Goal: Information Seeking & Learning: Learn about a topic

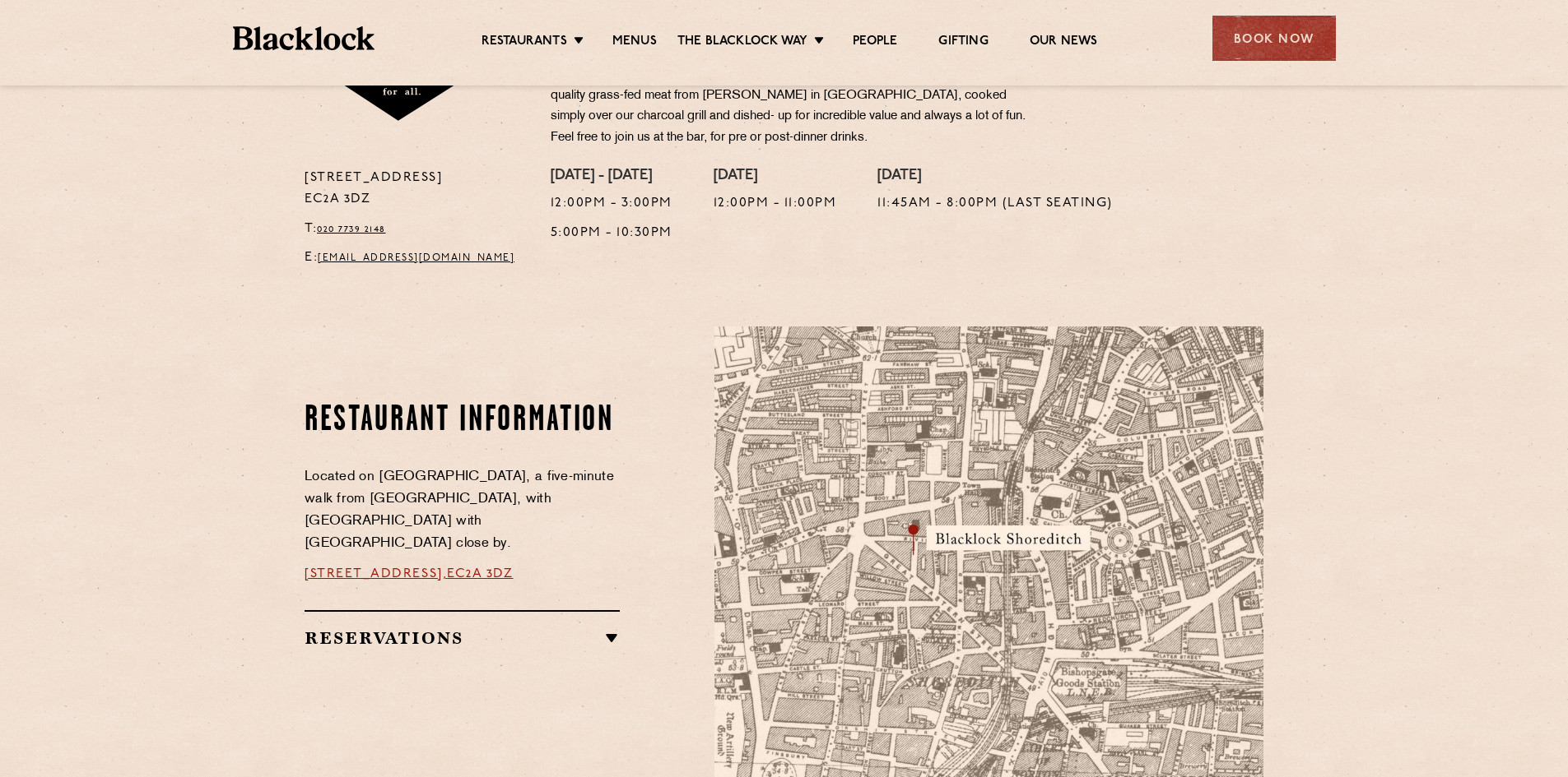
scroll to position [823, 0]
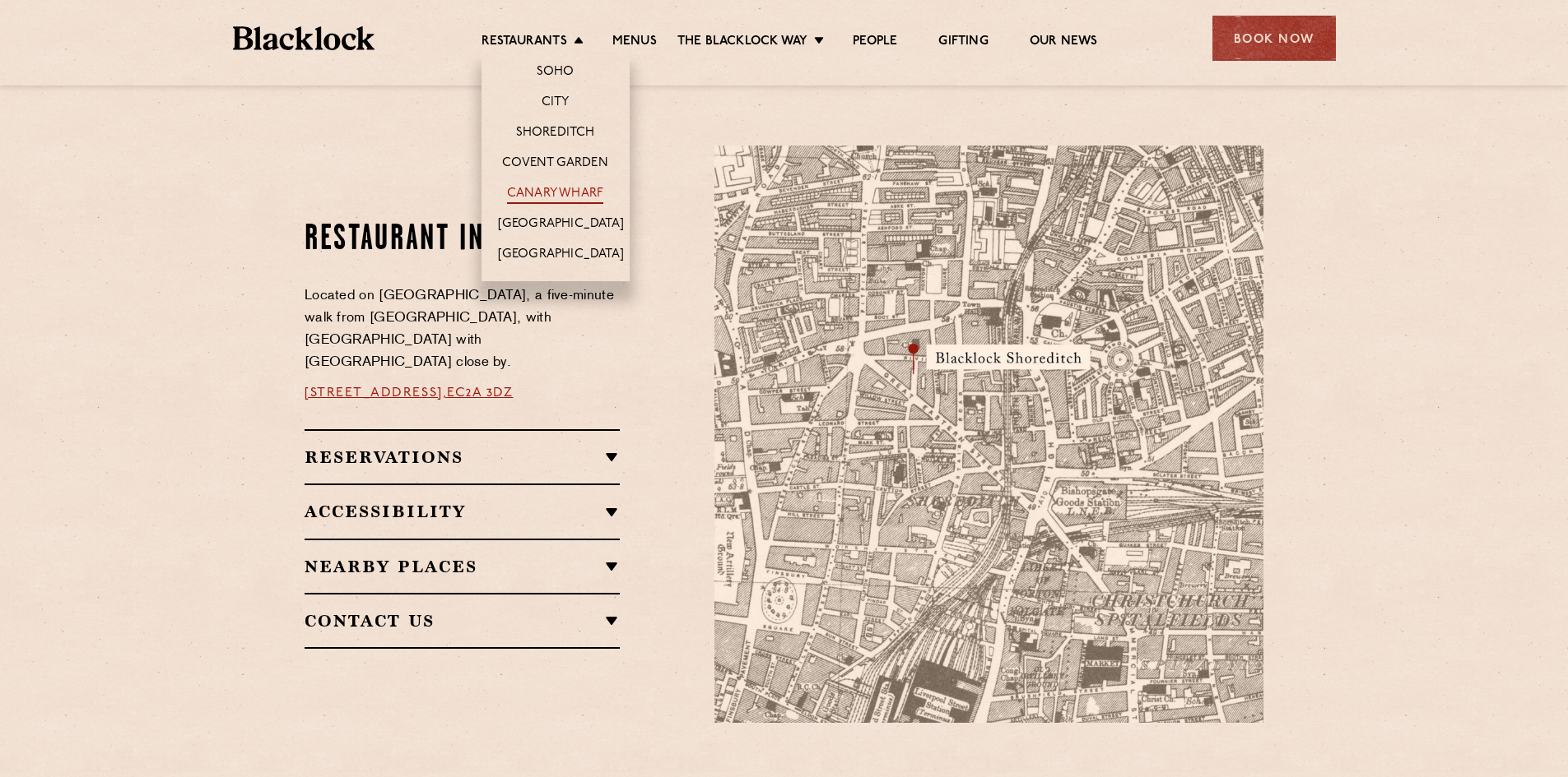
click at [558, 191] on link "Canary Wharf" at bounding box center [555, 194] width 96 height 18
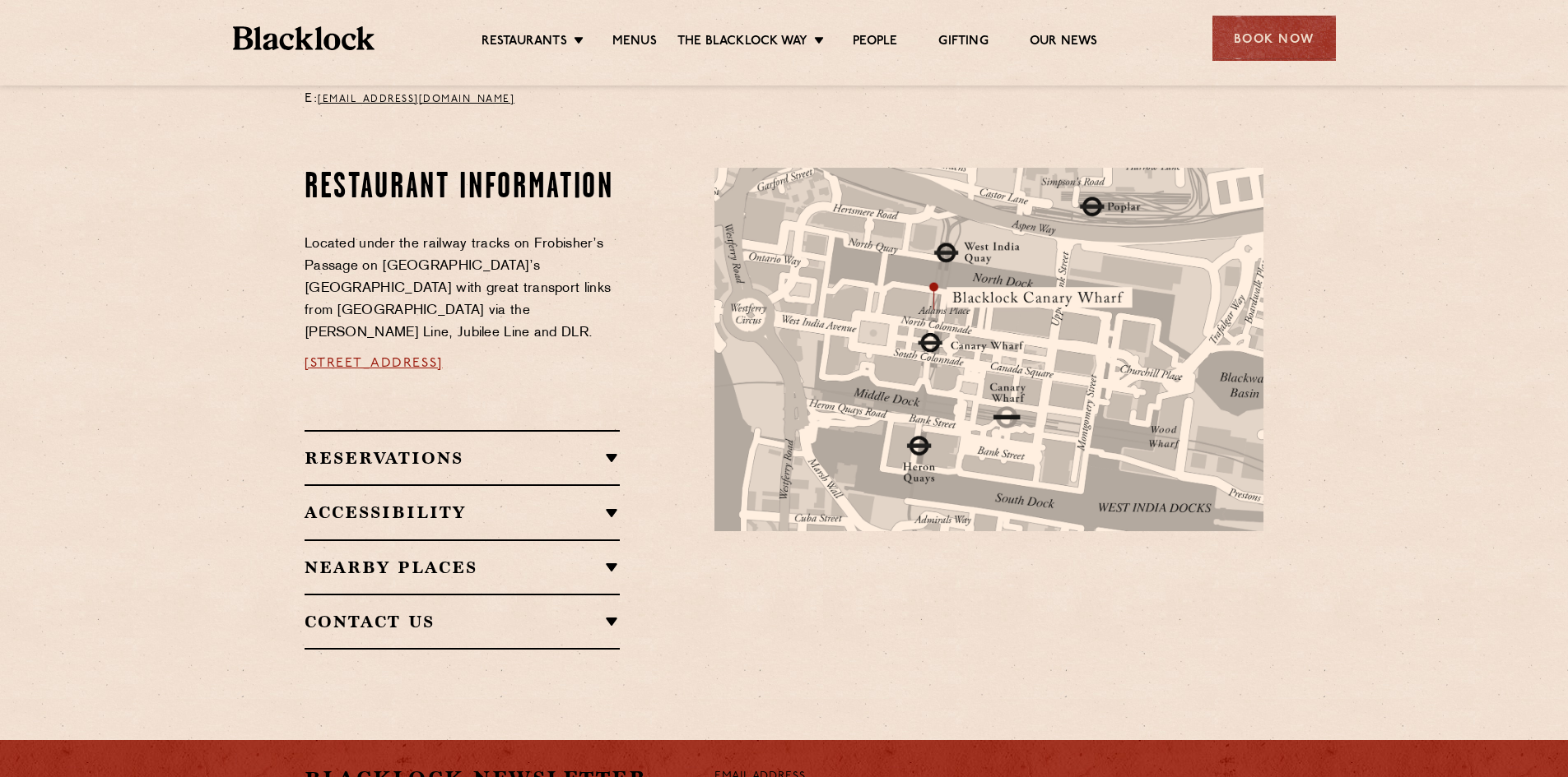
scroll to position [823, 0]
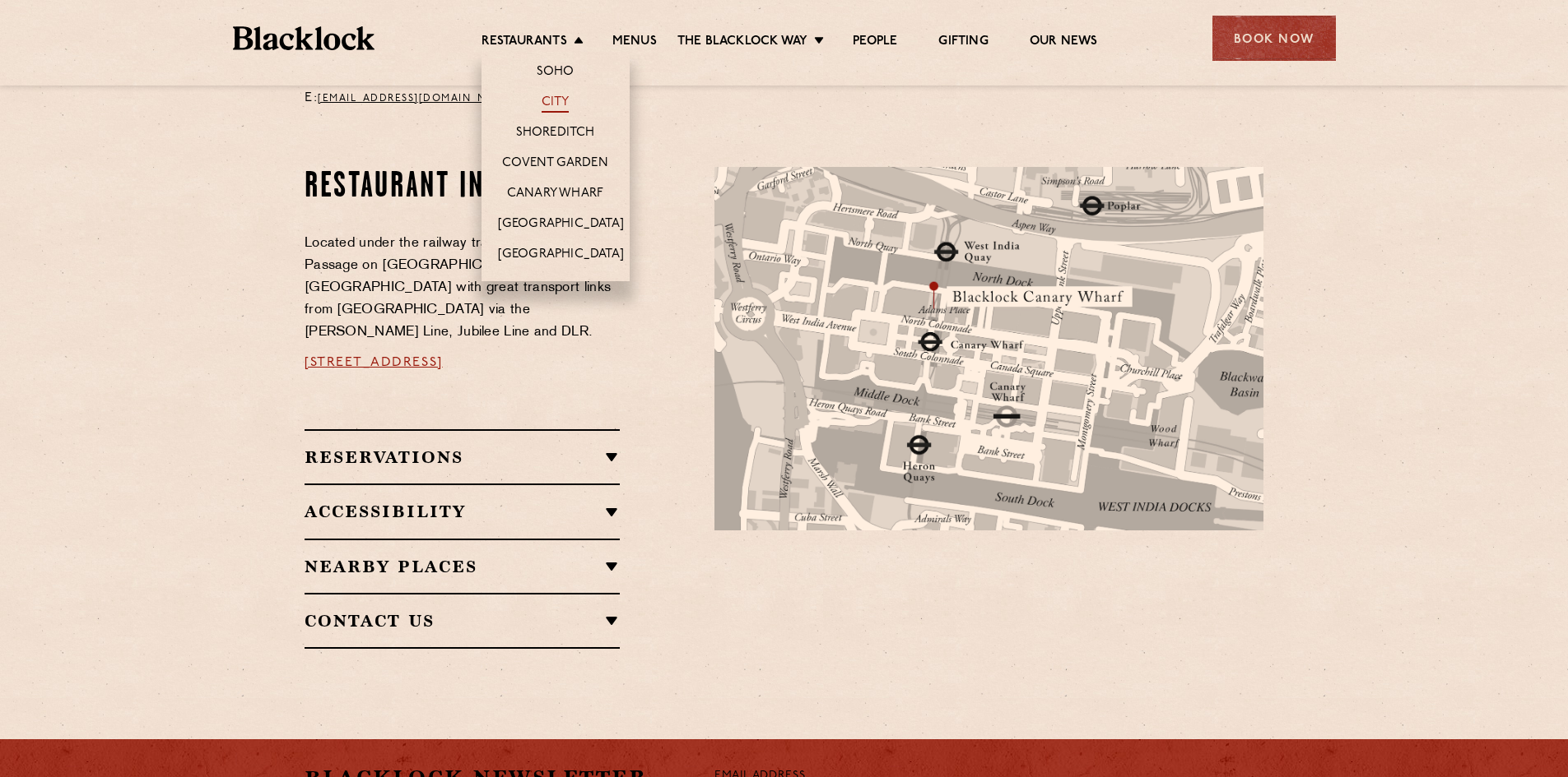
click at [562, 103] on link "City" at bounding box center [555, 103] width 28 height 18
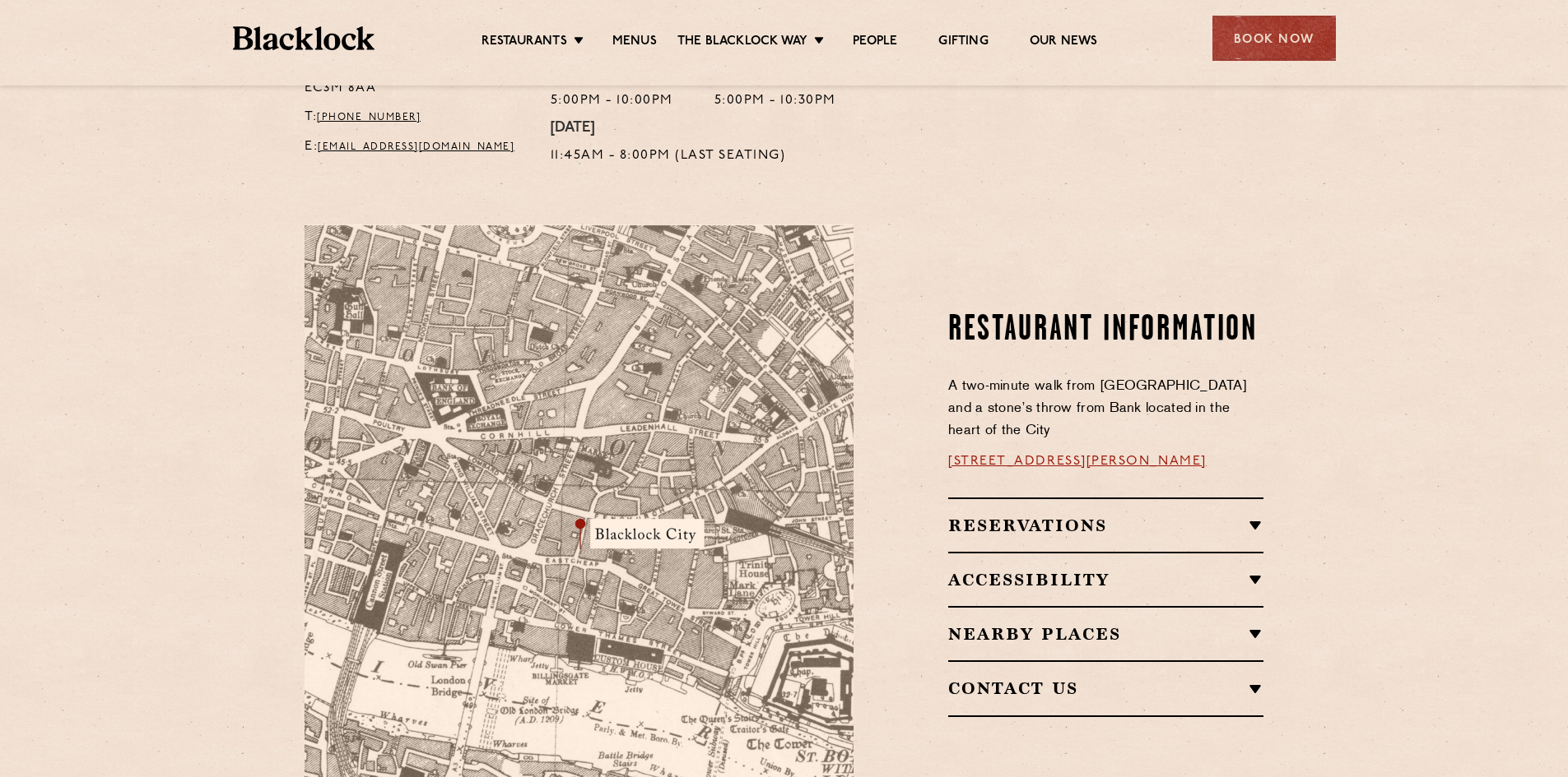
scroll to position [823, 0]
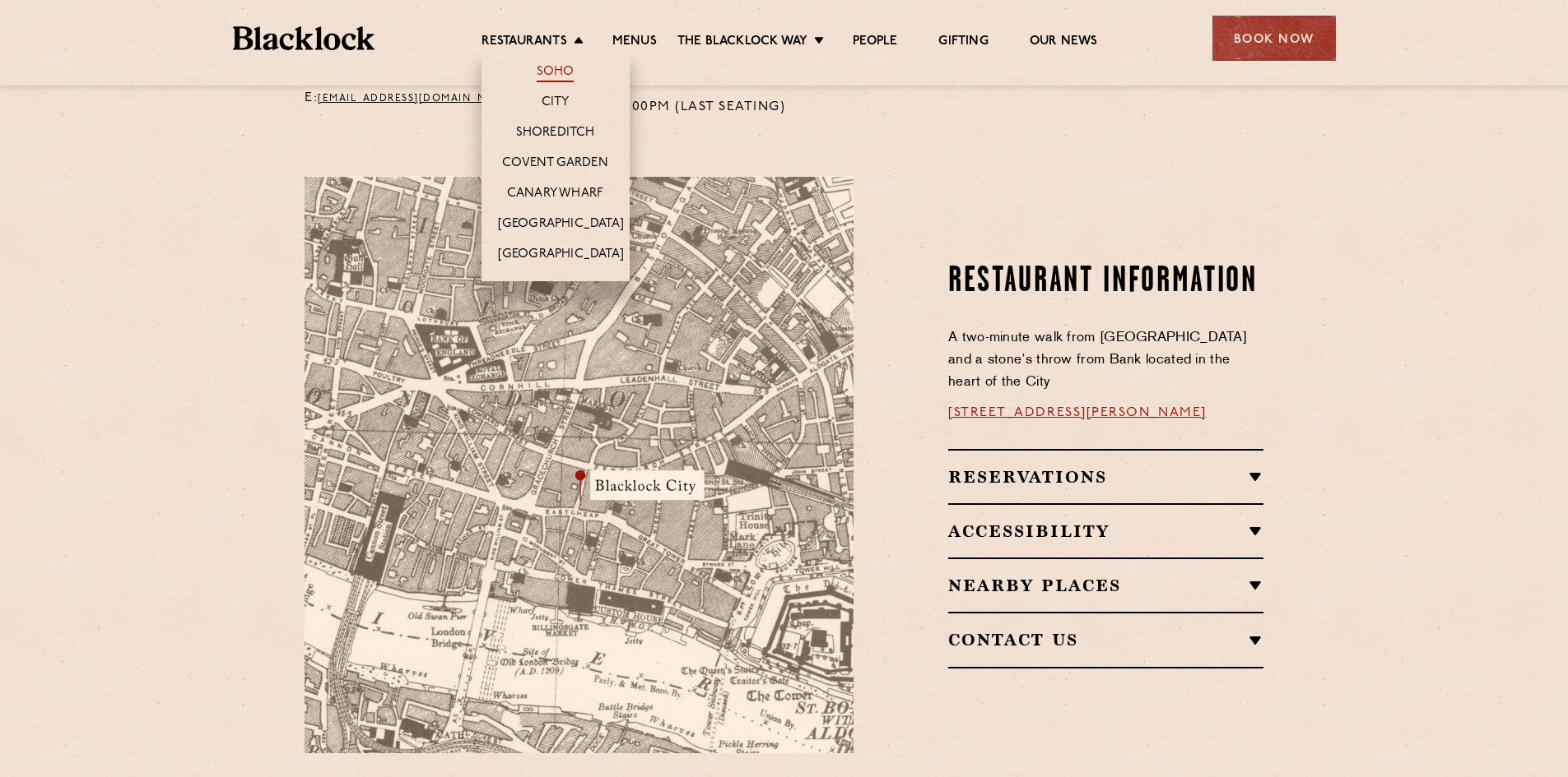
click at [549, 70] on link "Soho" at bounding box center [556, 73] width 38 height 18
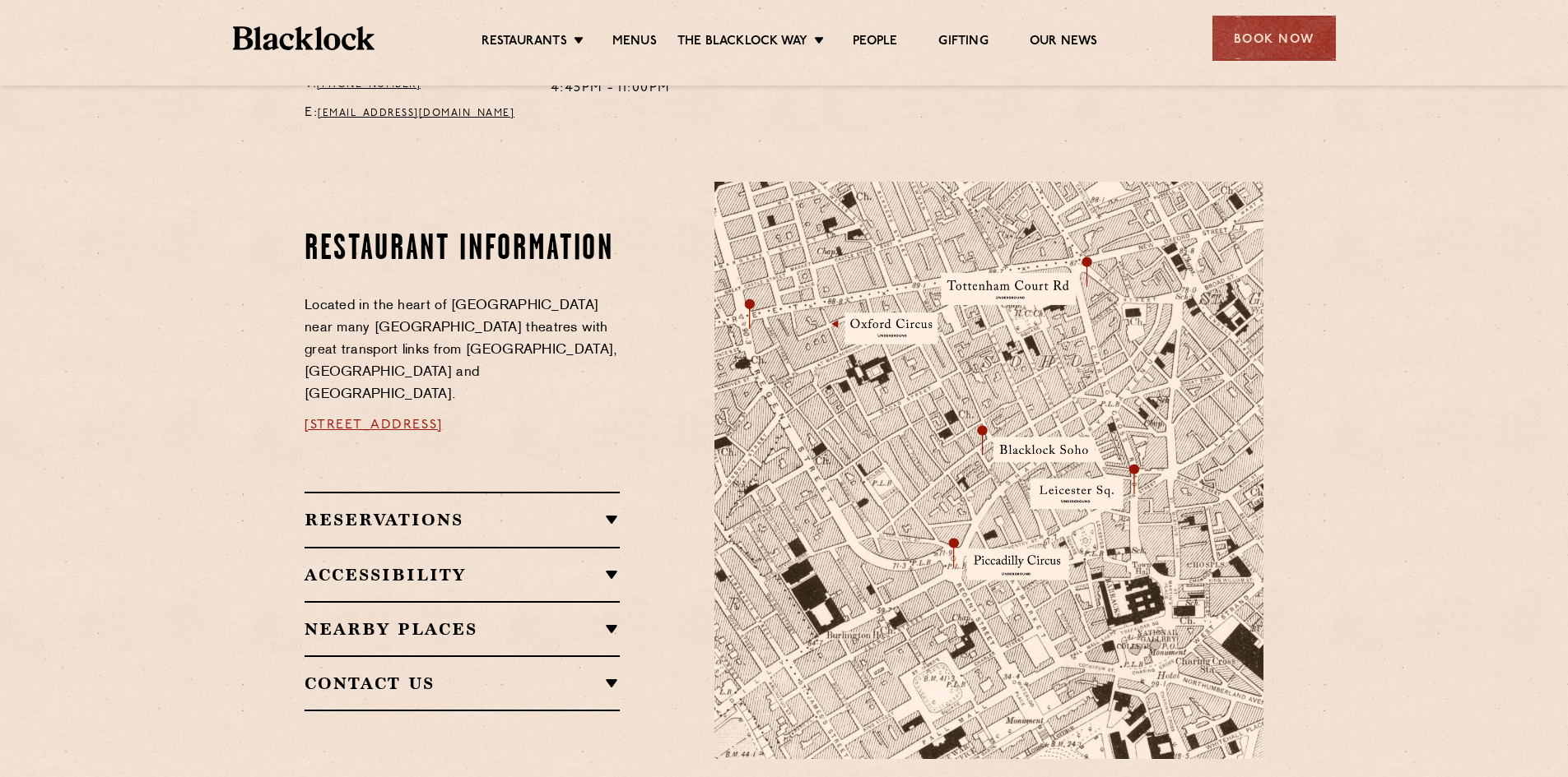
scroll to position [558, 0]
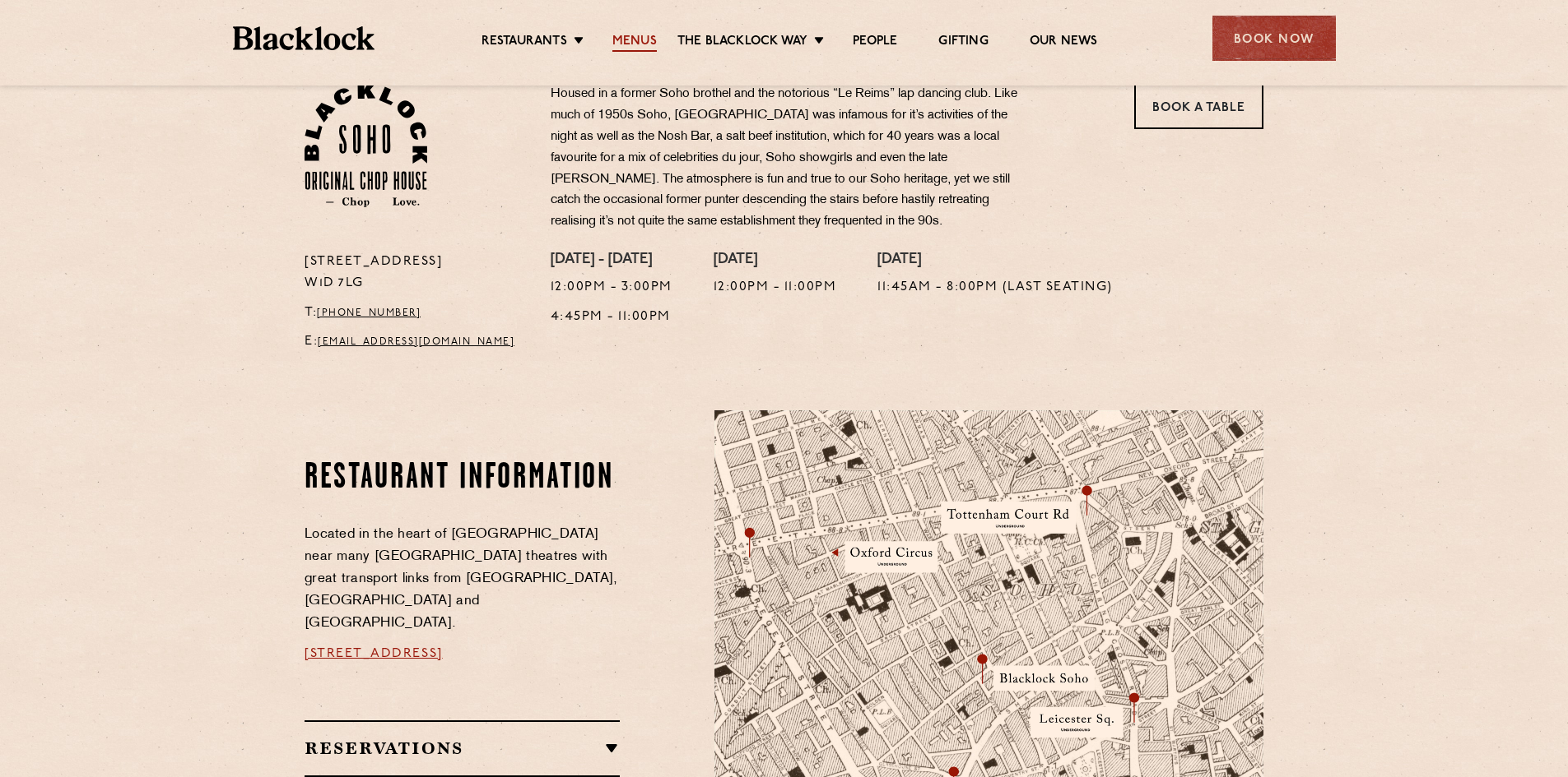
click at [638, 45] on link "Menus" at bounding box center [634, 42] width 44 height 18
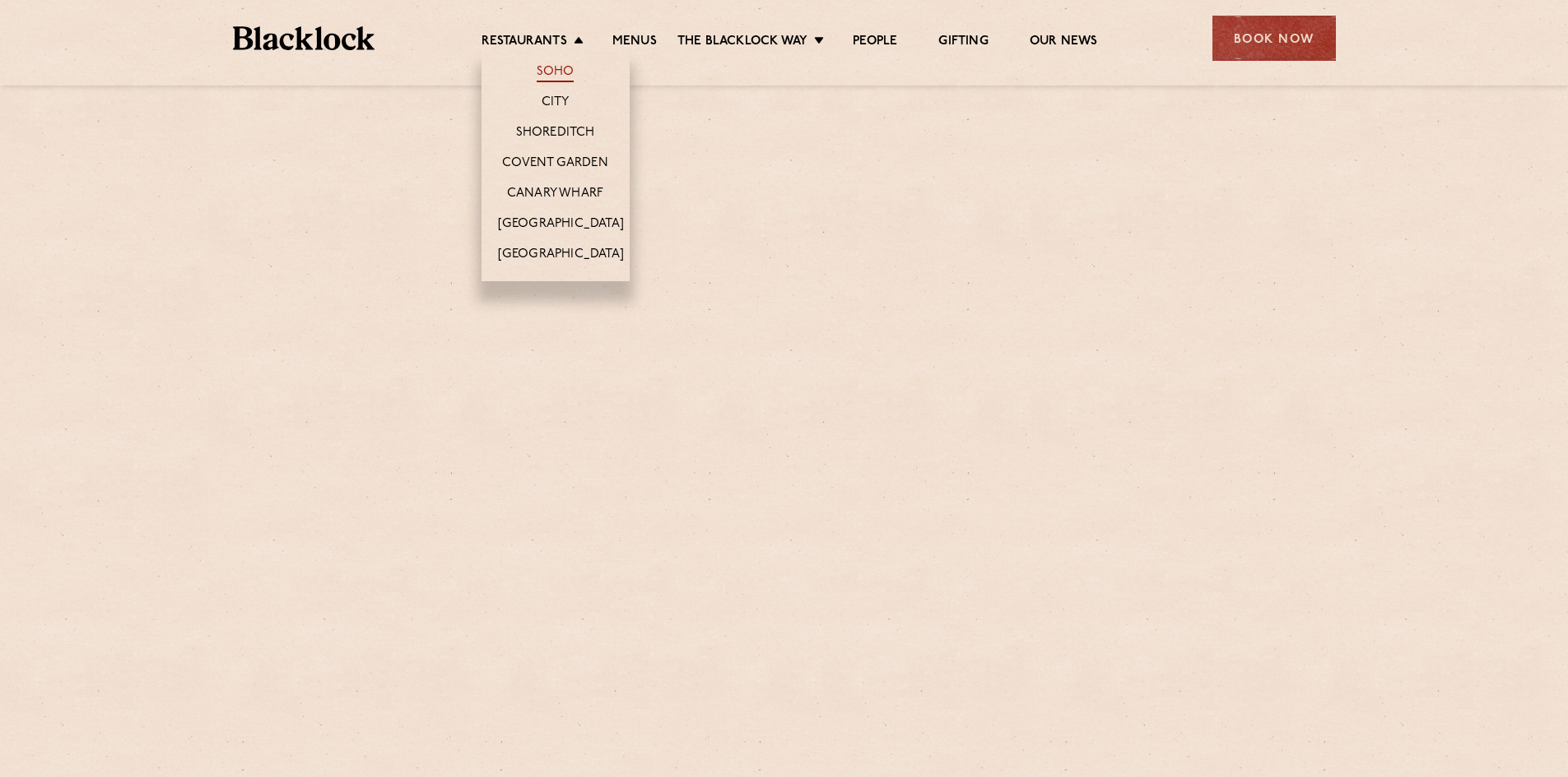
click at [549, 72] on link "Soho" at bounding box center [556, 73] width 38 height 18
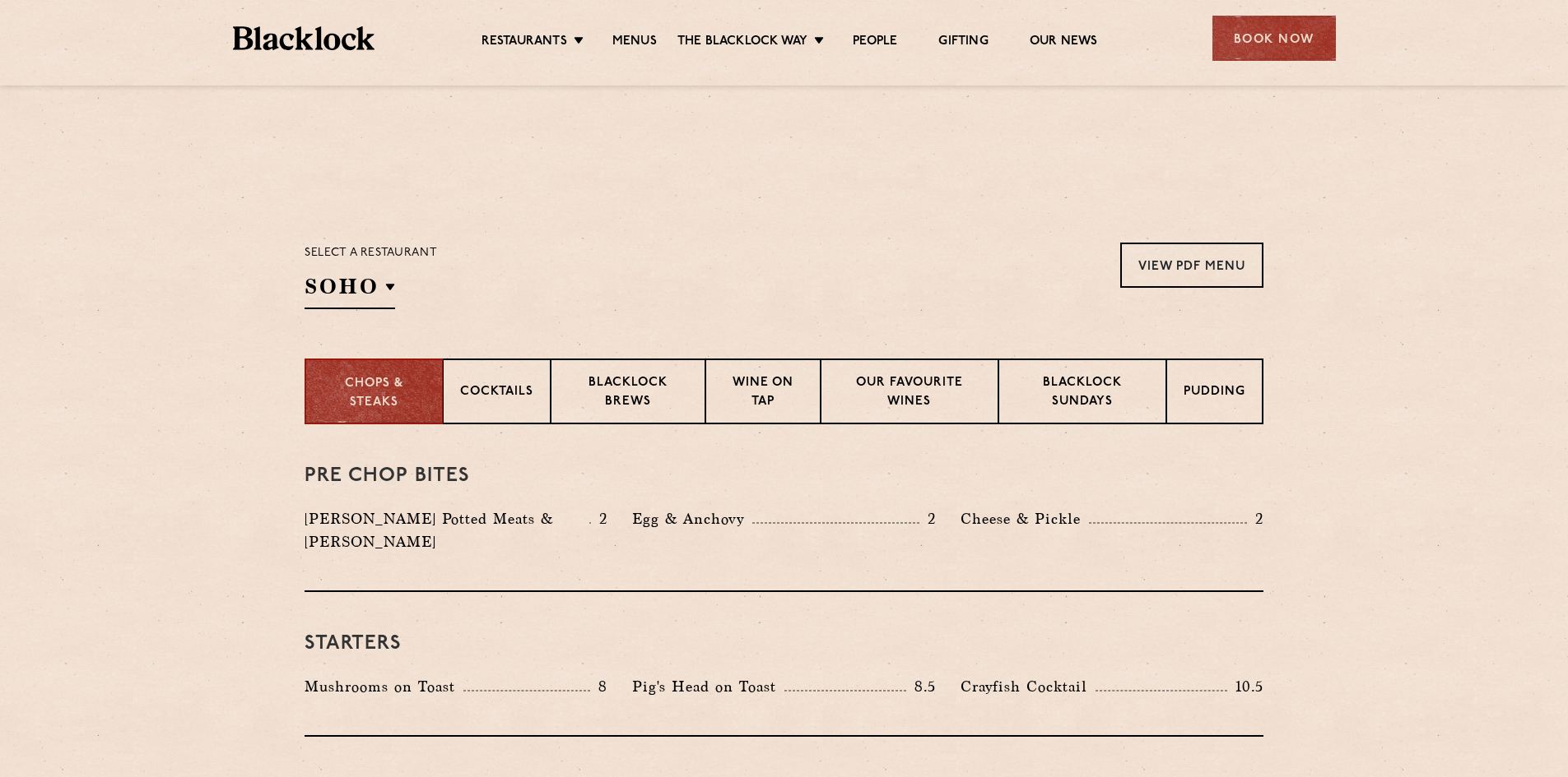
scroll to position [600, 0]
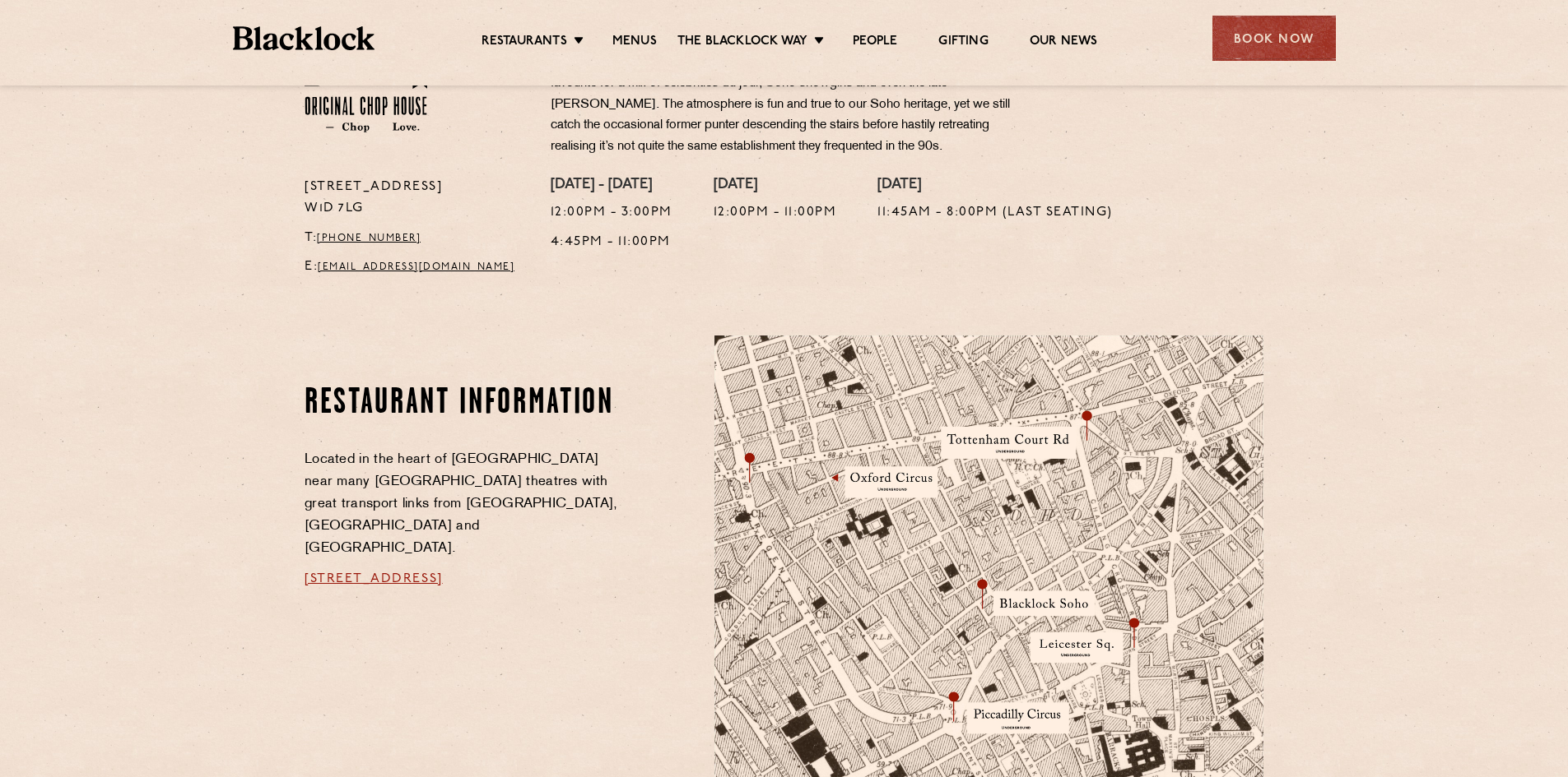
scroll to position [658, 0]
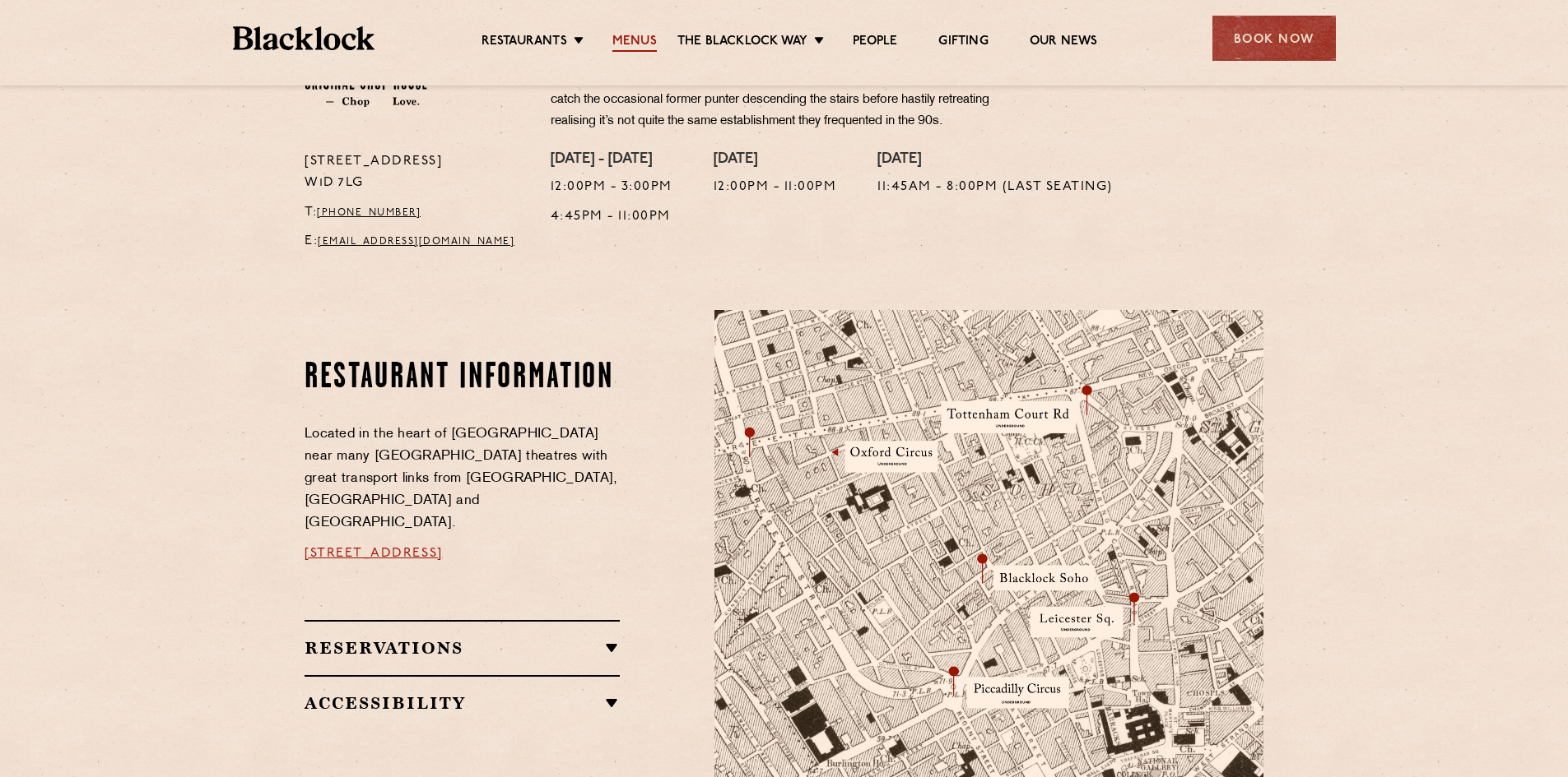
click at [637, 38] on link "Menus" at bounding box center [634, 42] width 44 height 18
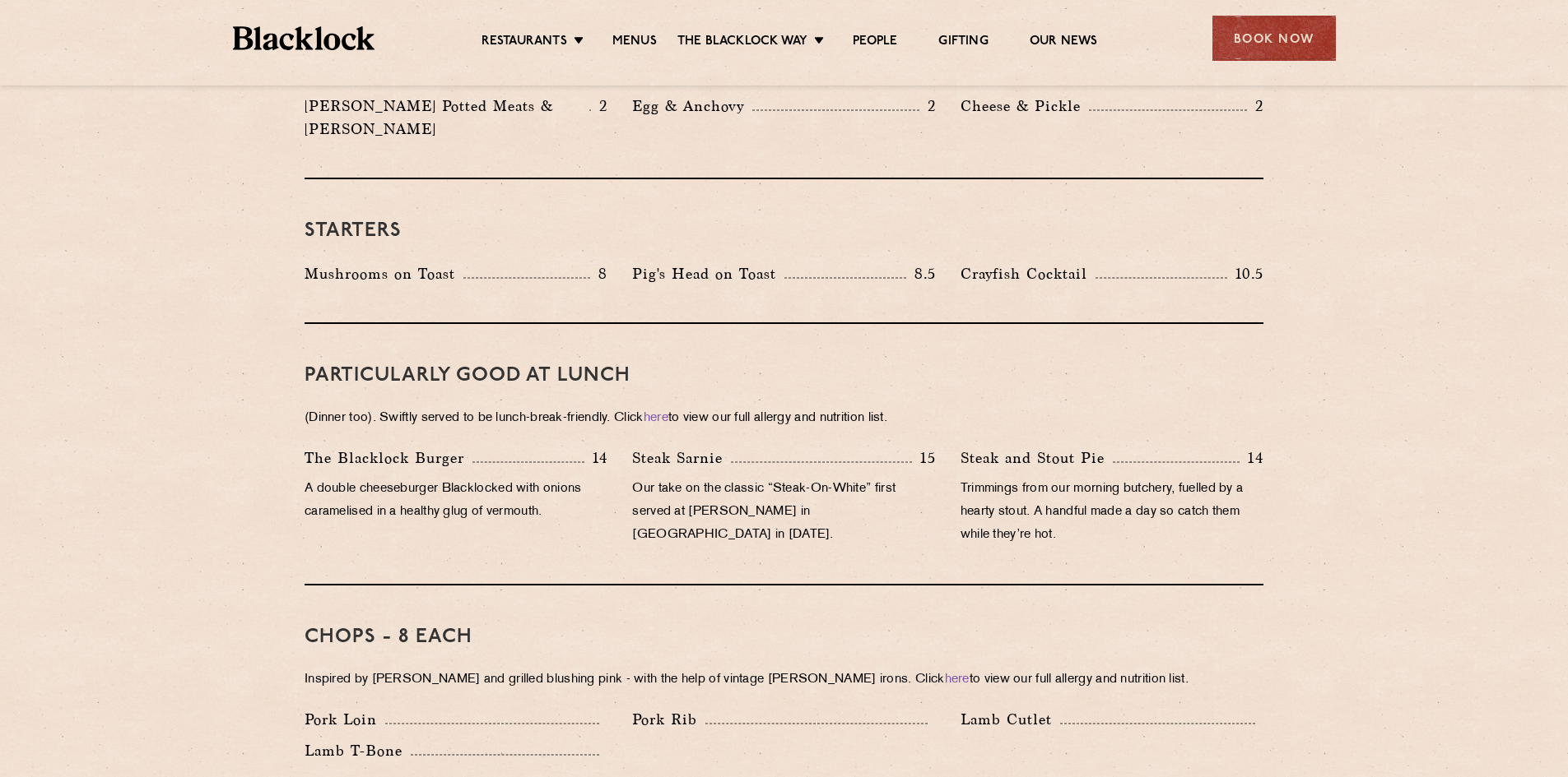
scroll to position [823, 0]
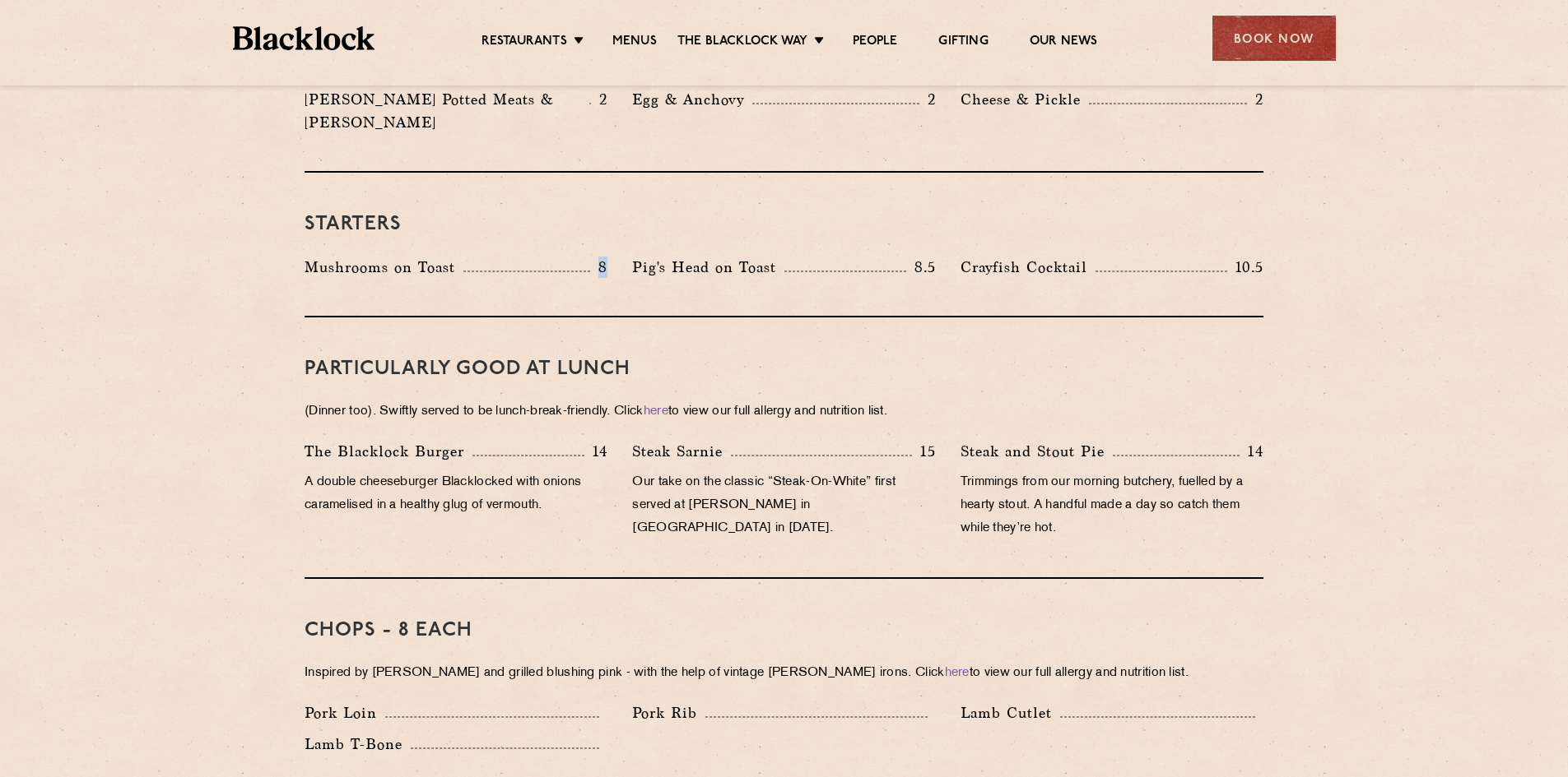
drag, startPoint x: 598, startPoint y: 244, endPoint x: 619, endPoint y: 243, distance: 21.0
click at [619, 256] on div "Mushrooms on Toast 8" at bounding box center [456, 271] width 328 height 32
click at [610, 256] on div "Mushrooms on Toast 8" at bounding box center [456, 271] width 328 height 32
drag, startPoint x: 601, startPoint y: 432, endPoint x: 614, endPoint y: 436, distance: 13.6
click at [613, 440] on div "The Blacklock Burger 14 A double cheeseburger Blacklocked with onions caramelis…" at bounding box center [456, 493] width 328 height 108
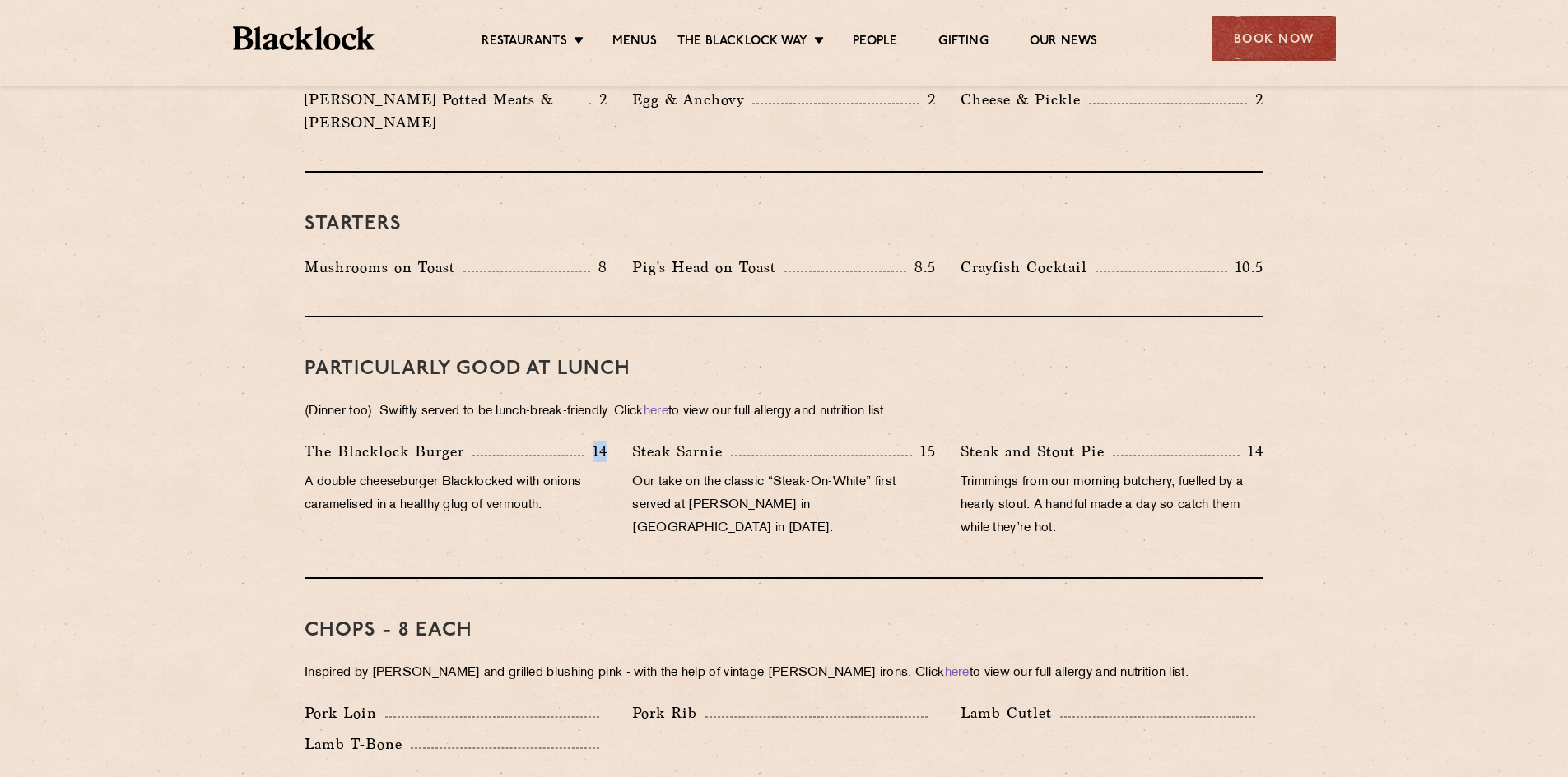
click at [609, 440] on div "The Blacklock Burger 14 A double cheeseburger Blacklocked with onions caramelis…" at bounding box center [456, 493] width 328 height 108
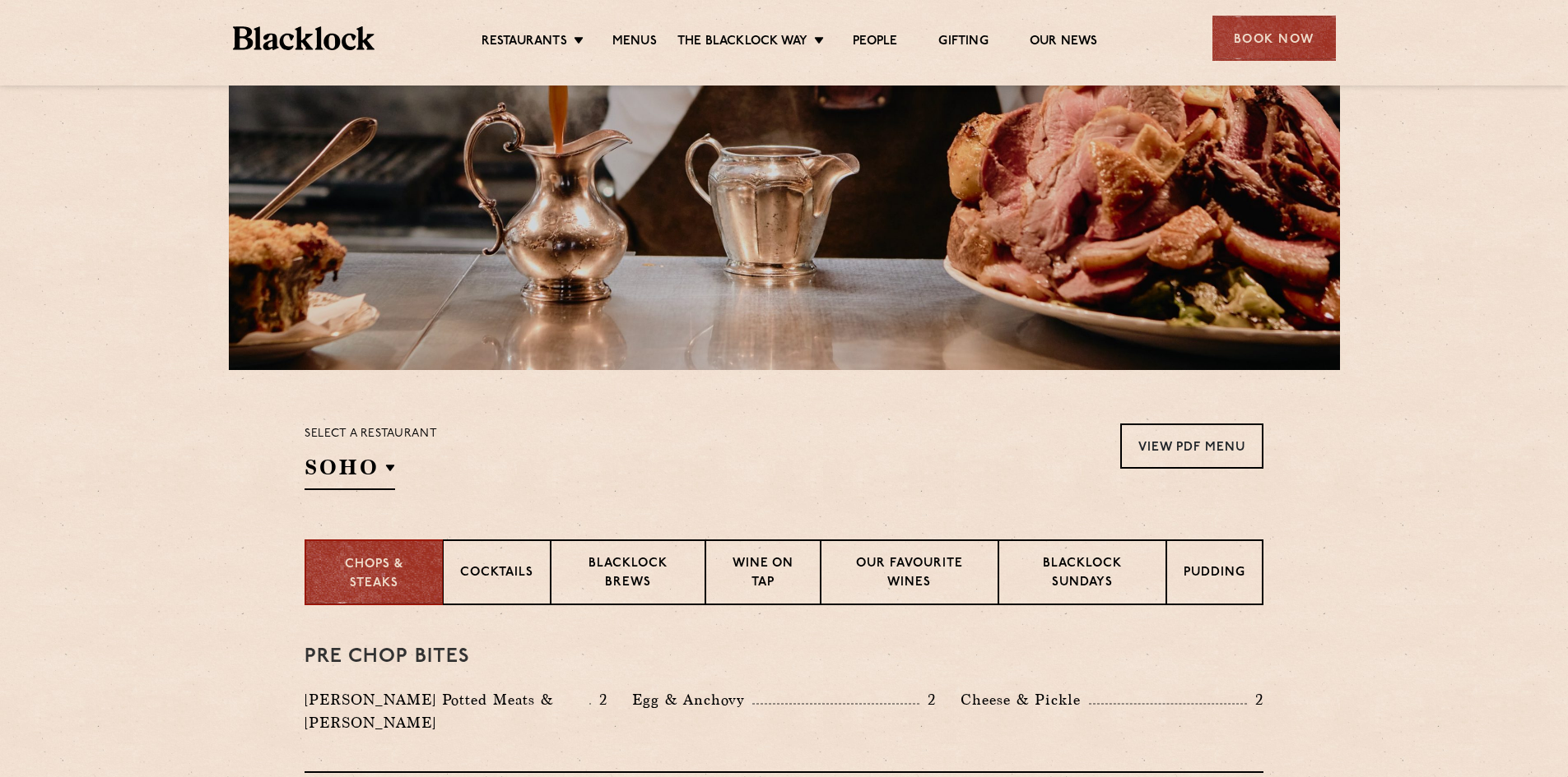
scroll to position [0, 0]
